Goal: Check status: Check status

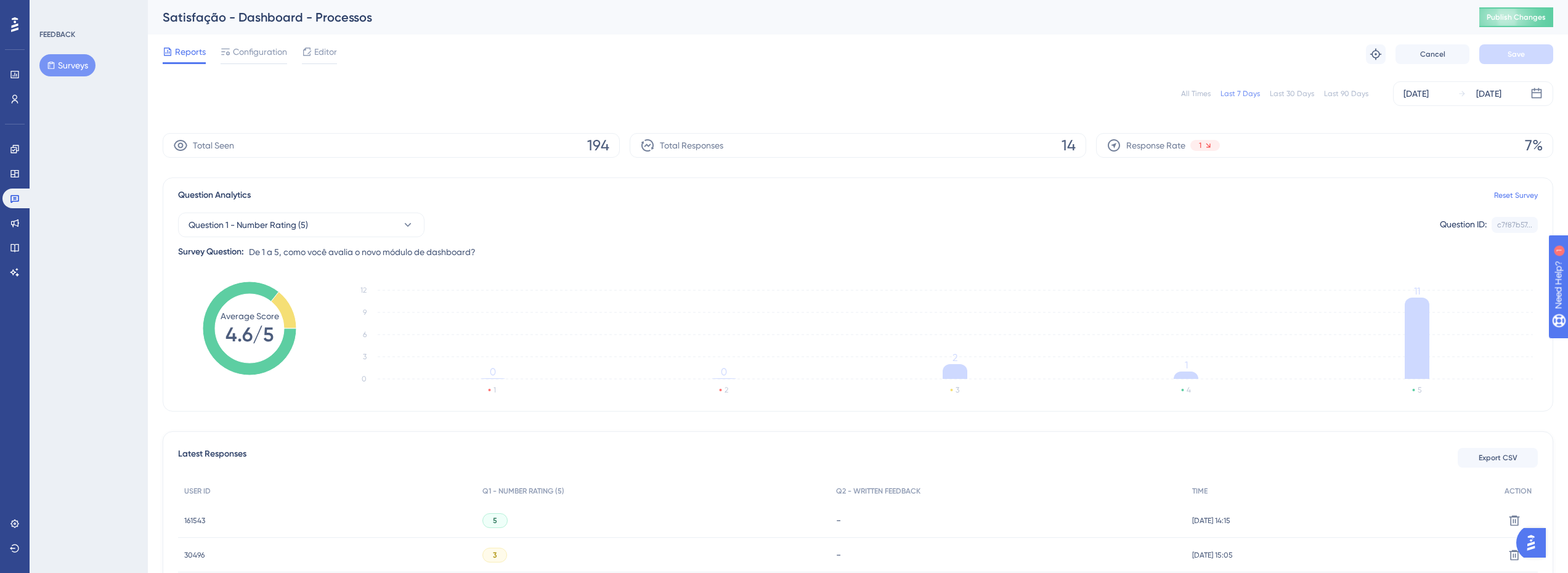
click at [1363, 97] on div "Last 90 Days" at bounding box center [1346, 94] width 45 height 10
click at [1310, 63] on div "Reports Configuration Editor Troubleshoot Cancel Save" at bounding box center [858, 54] width 1390 height 40
click at [1283, 91] on div "Last 30 Days" at bounding box center [1291, 94] width 45 height 10
click at [1331, 79] on div "All Times Last 7 Days Last 30 Days Last 90 Days [DATE] [DATE]" at bounding box center [858, 94] width 1390 height 40
click at [1332, 89] on div "Last 90 Days" at bounding box center [1346, 94] width 45 height 10
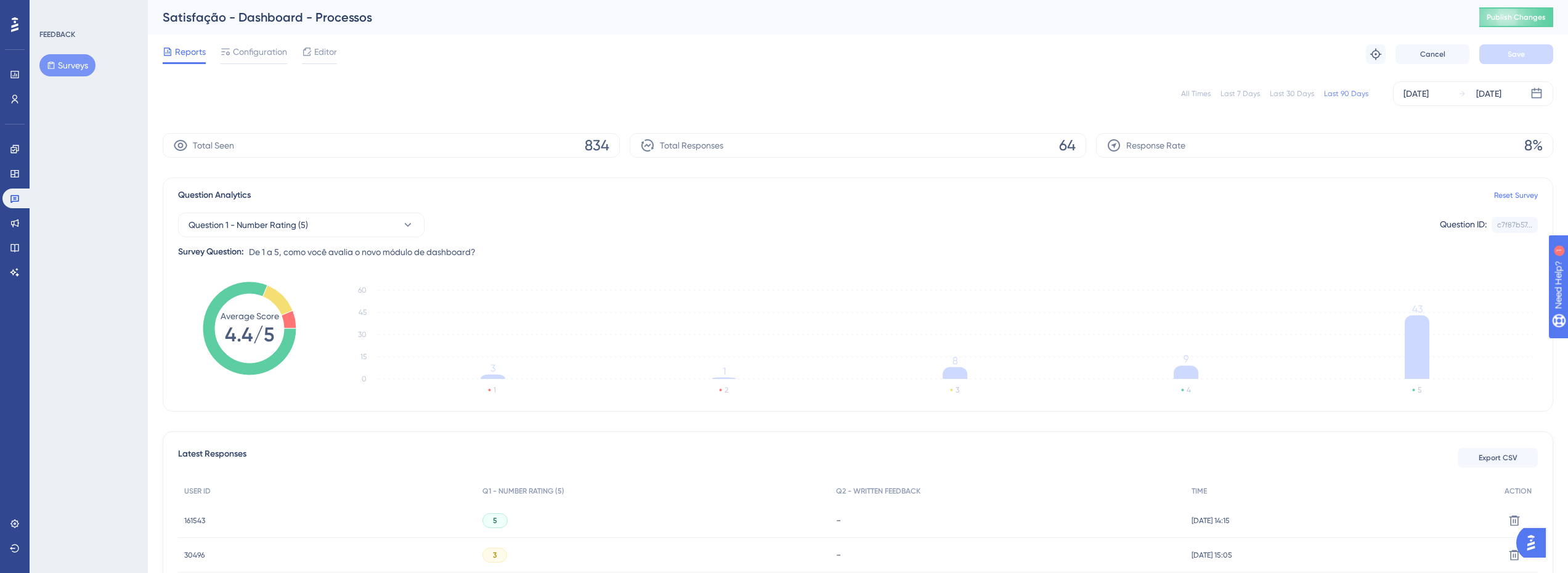
click at [1293, 102] on div "All Times Last 7 Days Last 30 Days Last 90 Days [DATE] [DATE]" at bounding box center [858, 93] width 1390 height 25
click at [1293, 91] on div "Last 30 Days" at bounding box center [1291, 94] width 45 height 10
